Goal: Information Seeking & Learning: Check status

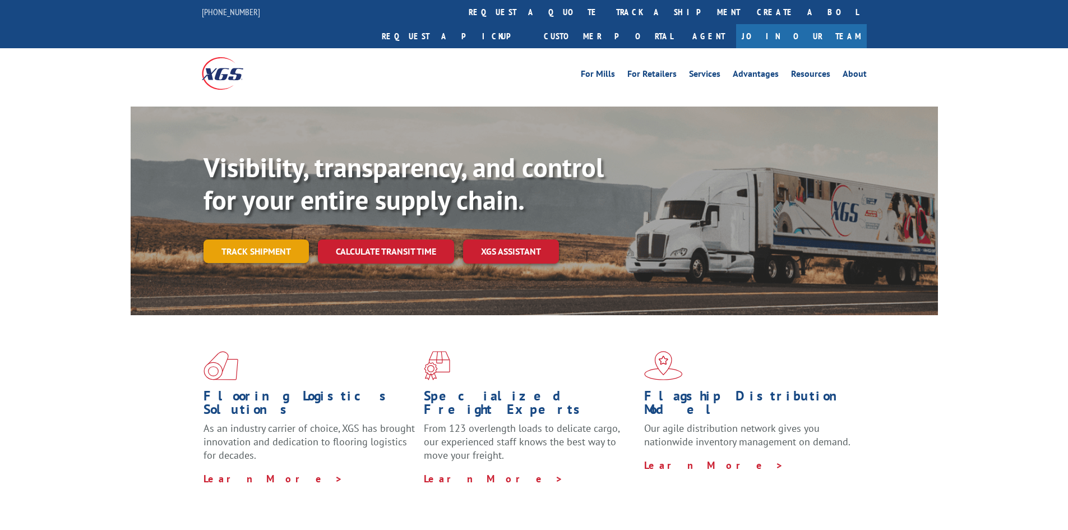
click at [296, 239] on link "Track shipment" at bounding box center [255, 251] width 105 height 24
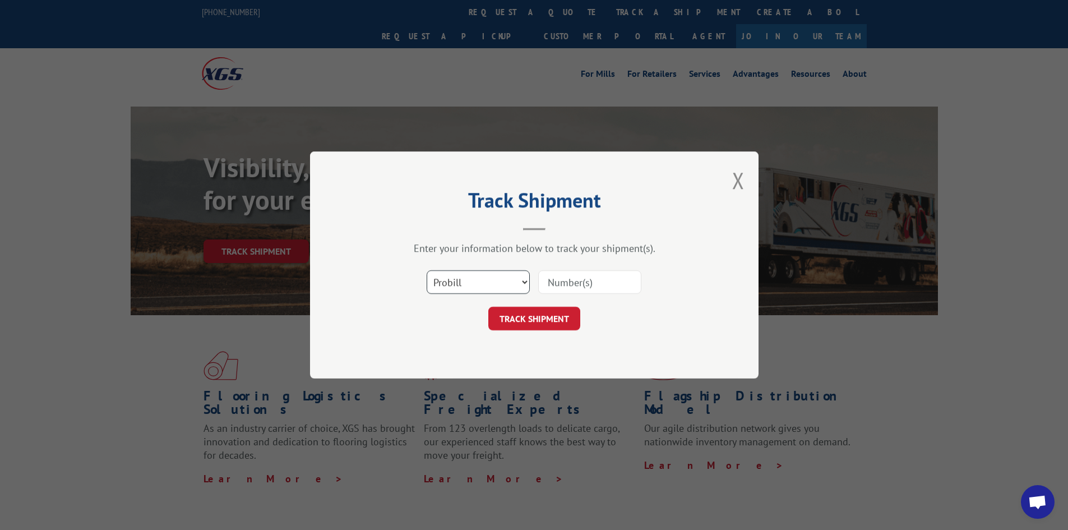
drag, startPoint x: 473, startPoint y: 276, endPoint x: 476, endPoint y: 288, distance: 12.1
click at [473, 276] on select "Select category... Probill BOL PO" at bounding box center [478, 282] width 103 height 24
select select "po"
click at [427, 270] on select "Select category... Probill BOL PO" at bounding box center [478, 282] width 103 height 24
click at [568, 282] on input at bounding box center [589, 282] width 103 height 24
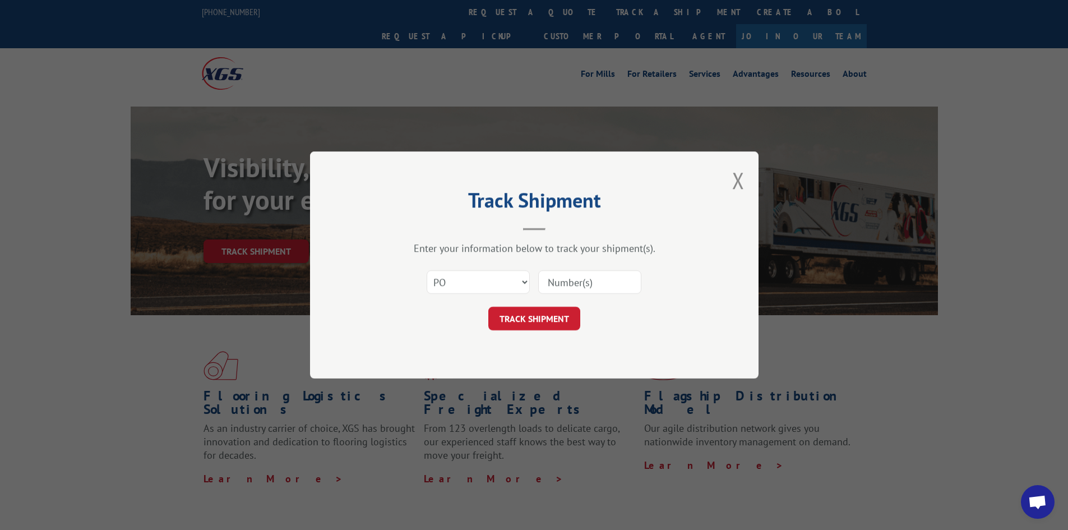
paste input "64541333"
type input "64541333"
click at [553, 332] on div "Track Shipment Enter your information below to track your shipment(s). Select c…" at bounding box center [534, 264] width 448 height 227
click at [549, 302] on form "Select category... Probill BOL PO 64541333 TRACK SHIPMENT" at bounding box center [534, 296] width 336 height 67
click at [552, 311] on button "TRACK SHIPMENT" at bounding box center [534, 319] width 92 height 24
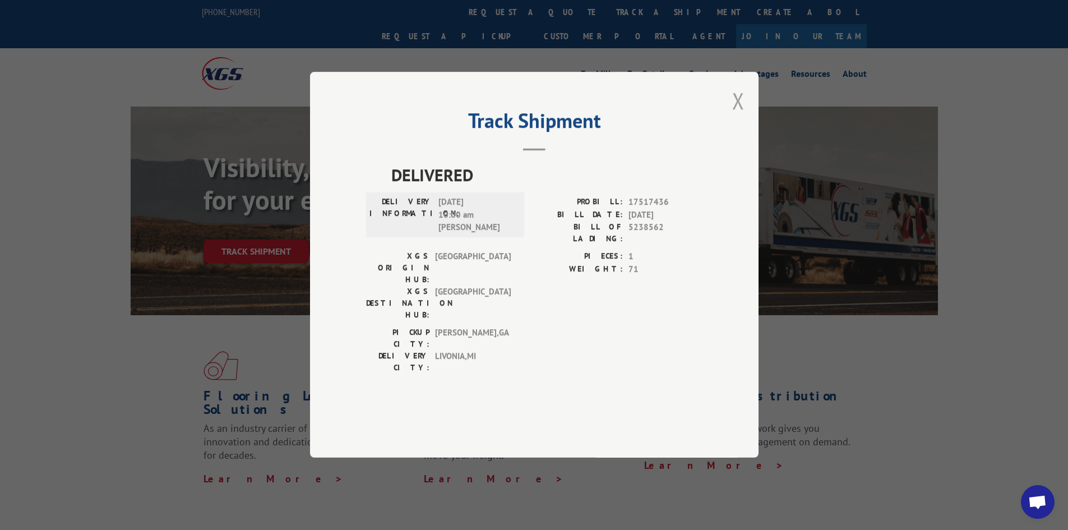
click at [739, 115] on button "Close modal" at bounding box center [738, 101] width 12 height 30
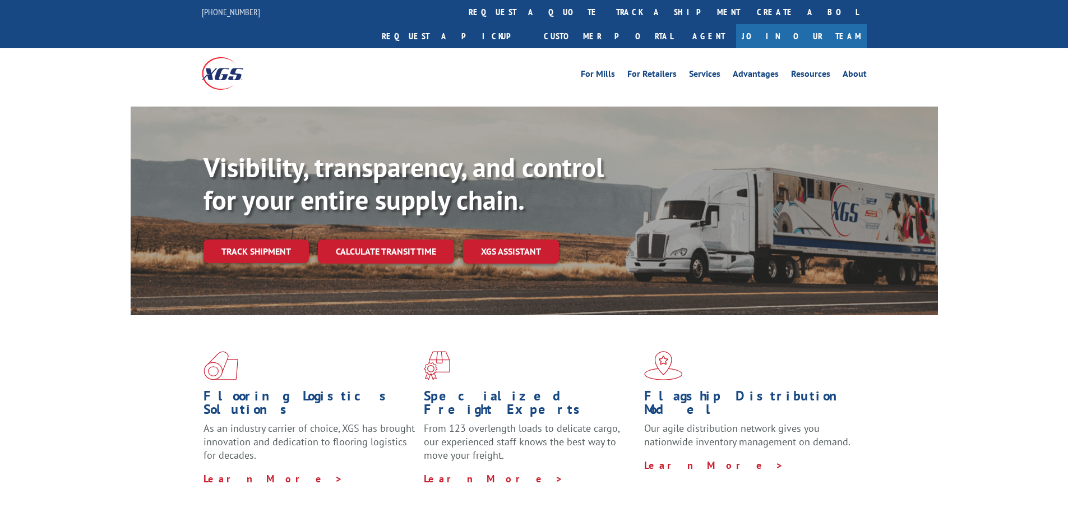
drag, startPoint x: 238, startPoint y: 231, endPoint x: 243, endPoint y: 236, distance: 7.1
click at [238, 239] on link "Track shipment" at bounding box center [255, 251] width 105 height 24
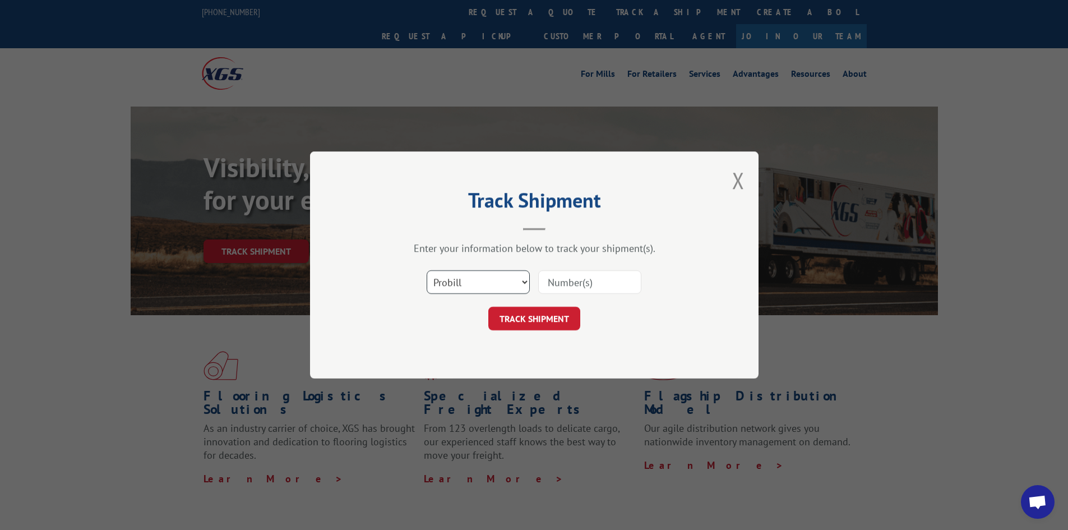
drag, startPoint x: 471, startPoint y: 282, endPoint x: 469, endPoint y: 289, distance: 7.3
click at [471, 282] on select "Select category... Probill BOL PO" at bounding box center [478, 282] width 103 height 24
select select "po"
click at [427, 270] on select "Select category... Probill BOL PO" at bounding box center [478, 282] width 103 height 24
click at [568, 282] on input at bounding box center [589, 282] width 103 height 24
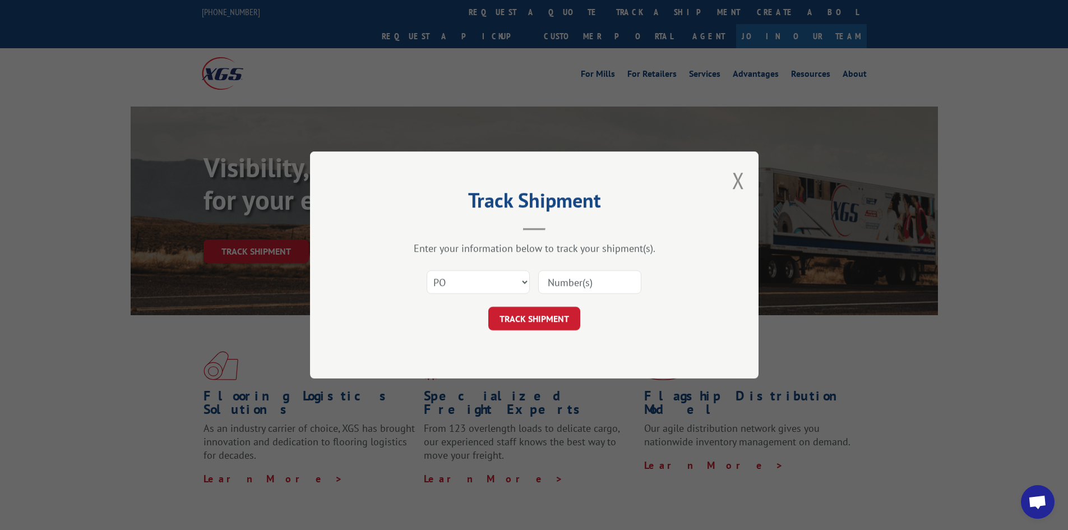
paste input "42504651"
type input "42504651"
click at [548, 315] on button "TRACK SHIPMENT" at bounding box center [534, 319] width 92 height 24
